Goal: Browse casually: Explore the website without a specific task or goal

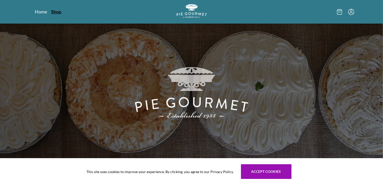
click at [58, 11] on link "Shop" at bounding box center [56, 12] width 10 height 6
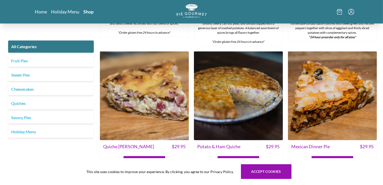
scroll to position [584, 0]
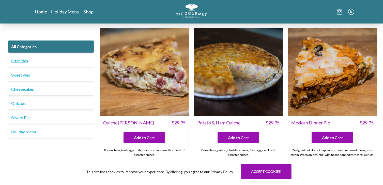
click at [27, 61] on link "Fruit Pies" at bounding box center [51, 61] width 86 height 12
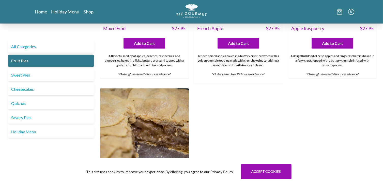
scroll to position [445, 0]
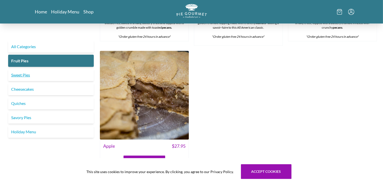
click at [27, 77] on link "Sweet Pies" at bounding box center [51, 75] width 86 height 12
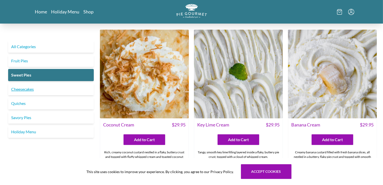
click at [25, 92] on link "Cheesecakes" at bounding box center [51, 89] width 86 height 12
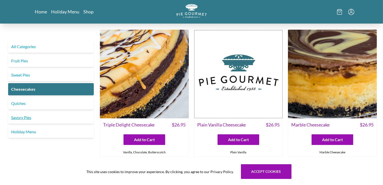
click at [29, 118] on link "Savory Pies" at bounding box center [51, 118] width 86 height 12
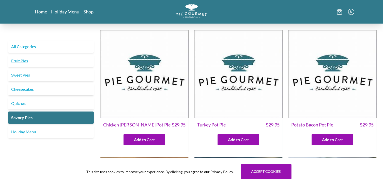
click at [28, 61] on link "Fruit Pies" at bounding box center [51, 61] width 86 height 12
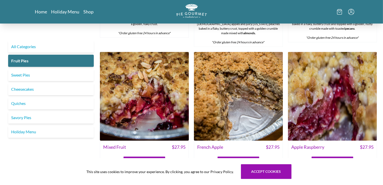
scroll to position [312, 0]
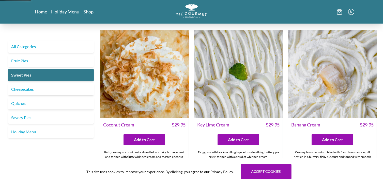
scroll to position [386, 0]
